Goal: Task Accomplishment & Management: Complete application form

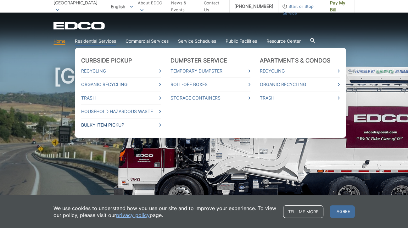
click at [121, 124] on link "Bulky Item Pickup" at bounding box center [121, 125] width 80 height 7
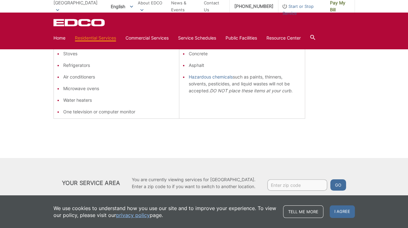
scroll to position [203, 0]
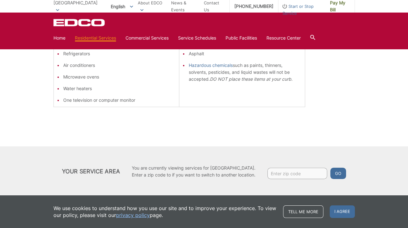
click at [283, 172] on input "Enter zip code" at bounding box center [297, 173] width 60 height 11
type input "92082"
click at [341, 174] on button "Go" at bounding box center [338, 173] width 16 height 11
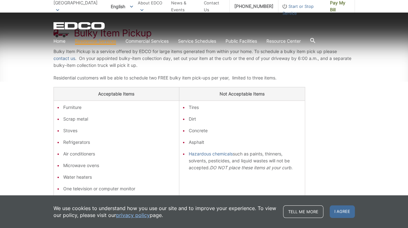
scroll to position [115, 0]
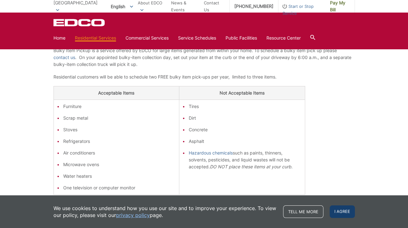
click at [342, 212] on span "I agree" at bounding box center [342, 212] width 25 height 13
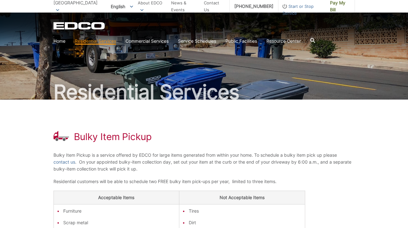
scroll to position [10, 0]
click at [64, 163] on link "contact us" at bounding box center [64, 162] width 22 height 7
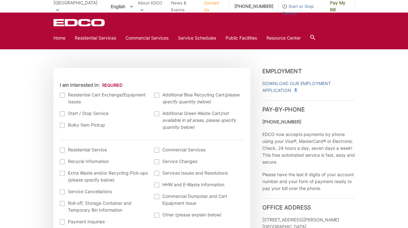
scroll to position [172, 0]
click at [113, 96] on label "Residential Cart Exchange/Equipment Issues" at bounding box center [104, 99] width 88 height 14
click at [0, 0] on input "I am interested in:" at bounding box center [0, 0] width 0 height 0
click at [62, 125] on div at bounding box center [62, 125] width 5 height 5
click at [0, 0] on input "Bulky Item Pickup" at bounding box center [0, 0] width 0 height 0
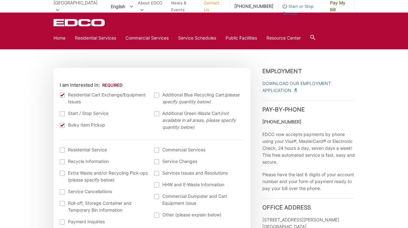
click at [62, 94] on div at bounding box center [62, 95] width 5 height 5
click at [0, 0] on input "I am interested in:" at bounding box center [0, 0] width 0 height 0
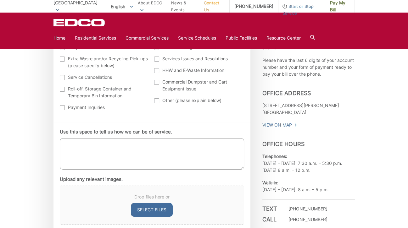
scroll to position [290, 0]
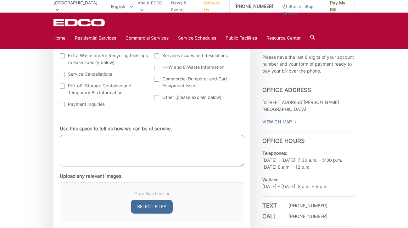
click at [65, 140] on textarea "Use this space to tell us how we can be of service." at bounding box center [152, 150] width 184 height 31
type textarea "i"
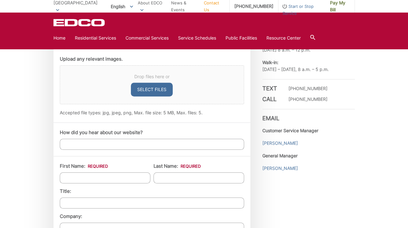
scroll to position [408, 0]
type textarea "I WOULD LIKE A BULKY ITEMS PICK UP: BED FRAME, KAYAK, FUTON COUCH, 2 KID'S POWE…"
click at [117, 147] on input "How did you hear about our website?" at bounding box center [152, 144] width 184 height 11
type input "M"
type input "I'M A CUSTOMER"
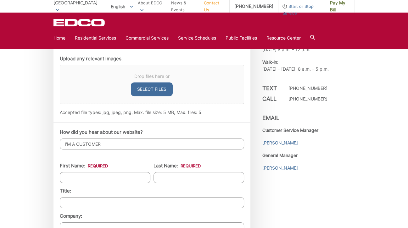
click at [100, 180] on input "First Name: *" at bounding box center [105, 177] width 91 height 11
type input "Cindy"
type input "Marro"
type input "North County EVS, Inc."
type input "PO BOX 2790"
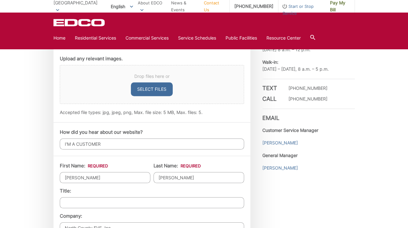
type input "[GEOGRAPHIC_DATA]"
type input "92082"
type input "6198408048"
type input "cindy.marro@ncevs.com"
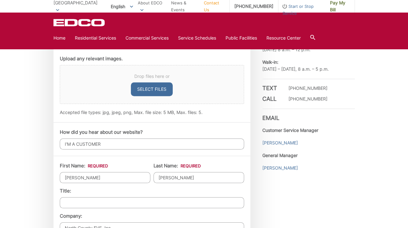
type input "(619) 840-8048"
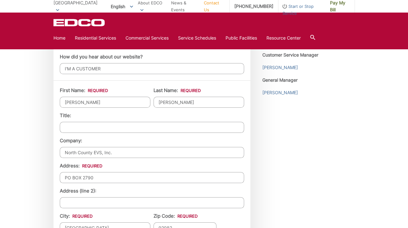
scroll to position [485, 0]
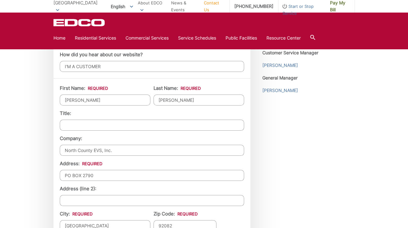
click at [116, 151] on input "North County EVS, Inc." at bounding box center [152, 150] width 184 height 11
type input "N"
click at [103, 175] on input "PO BOX 2790" at bounding box center [152, 175] width 184 height 11
type input "P"
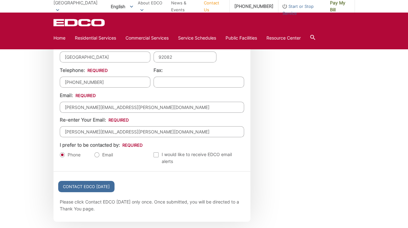
scroll to position [657, 0]
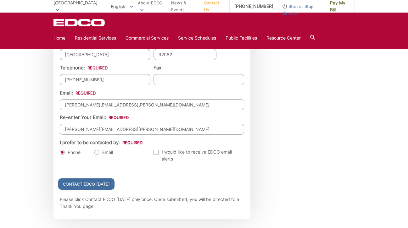
type input "29255 THE YELLOW BRICK ROAD"
click at [97, 152] on label "Email" at bounding box center [103, 152] width 19 height 6
radio input "true"
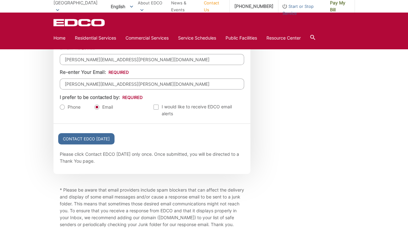
scroll to position [703, 0]
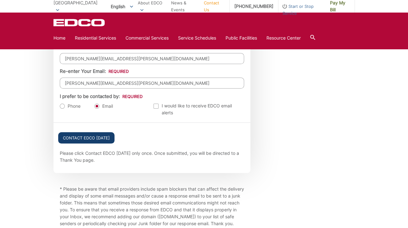
click at [82, 139] on input "Contact EDCO Today" at bounding box center [86, 137] width 56 height 11
